Goal: Task Accomplishment & Management: Use online tool/utility

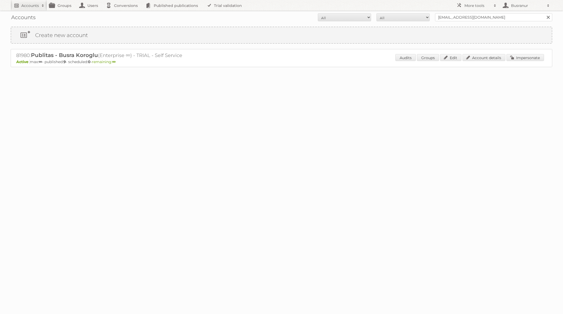
click at [36, 7] on h2 "Accounts" at bounding box center [30, 5] width 18 height 5
click at [258, 58] on div "81980: Publitas - Busra Koroglu (Enterprise ∞) - TRIAL - Self Service Active ma…" at bounding box center [282, 58] width 542 height 18
click at [526, 58] on link "Impersonate" at bounding box center [525, 57] width 38 height 7
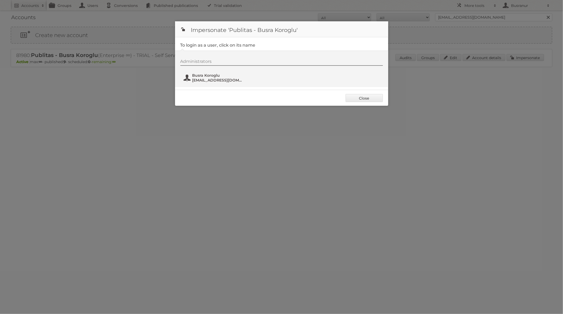
click at [215, 78] on span "busranur@publitas.com" at bounding box center [218, 80] width 52 height 5
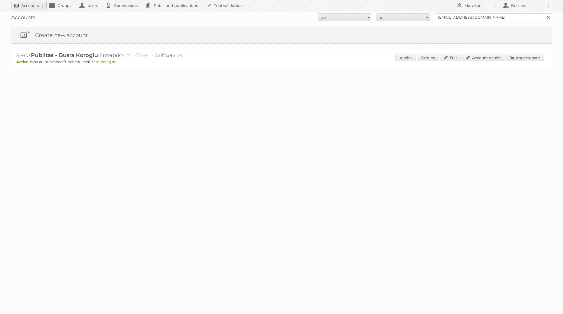
click at [25, 6] on h2 "Accounts" at bounding box center [30, 5] width 18 height 5
paste input"] "menno.faber@forbo.com"
type input"] "menno.faber@forbo.com"
click at [123, 14] on input "Search" at bounding box center [127, 18] width 8 height 8
click at [475, 58] on link "Account details" at bounding box center [483, 57] width 43 height 7
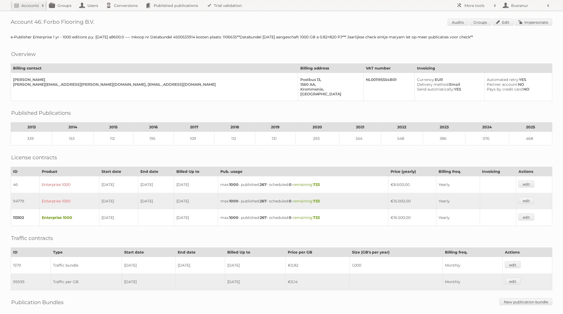
click at [537, 28] on div "Account 46: Forbo Flooring B.V. Audits Groups Edit Impersonate e-Publisher Ente…" at bounding box center [281, 184] width 563 height 368
click at [536, 25] on link "Impersonate" at bounding box center [534, 22] width 38 height 7
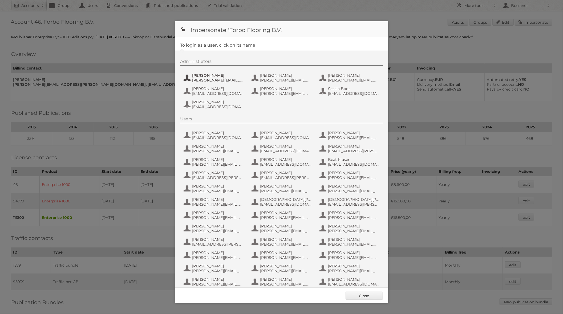
click at [222, 80] on span "anita.wensveen@forbo.com" at bounding box center [218, 80] width 52 height 5
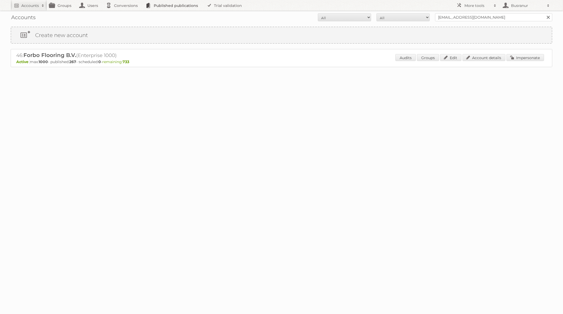
click at [177, 8] on link "Published publications" at bounding box center [173, 5] width 60 height 11
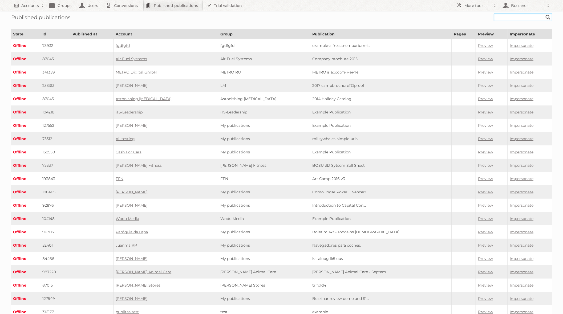
click at [511, 20] on input "text" at bounding box center [523, 17] width 59 height 8
paste input "forboflooring-com/forbo-product-portfolio-2025/"
type input "forboflooring-com/forbo-product-portfolio-2025"
click at [544, 13] on input "Search" at bounding box center [548, 17] width 8 height 8
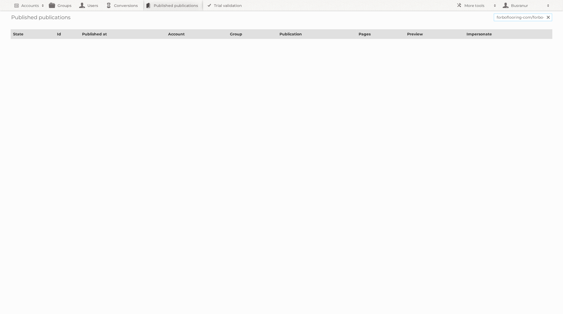
click at [531, 18] on input "forboflooring-com/forbo-product-portfolio-2025" at bounding box center [523, 17] width 59 height 8
type input "forbo-product-portfolio-2025"
click at [544, 13] on input "Search" at bounding box center [548, 17] width 8 height 8
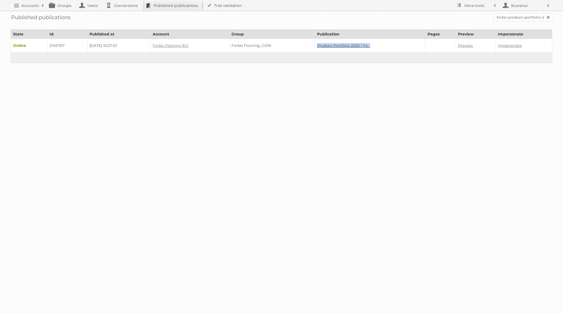
drag, startPoint x: 378, startPoint y: 45, endPoint x: 324, endPoint y: 46, distance: 53.8
click at [324, 46] on td "Product Portfolio 2025 | Fo..." at bounding box center [370, 46] width 111 height 14
copy link "Product Portfolio 2025 | Fo..."
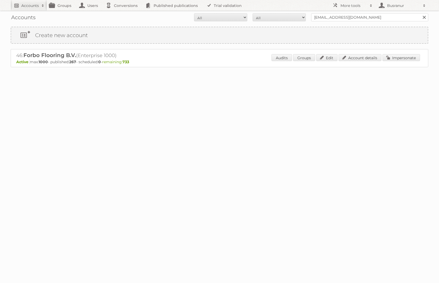
click at [33, 5] on h2 "Accounts" at bounding box center [30, 5] width 18 height 5
type input"] "busranur@publitas.com"
click at [123, 14] on input "Search" at bounding box center [127, 18] width 8 height 8
click at [393, 60] on link "Impersonate" at bounding box center [402, 57] width 38 height 7
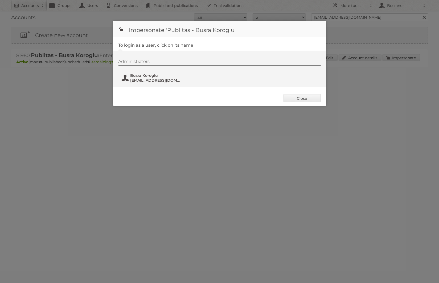
click at [141, 79] on span "[EMAIL_ADDRESS][DOMAIN_NAME]" at bounding box center [157, 80] width 52 height 5
